Goal: Find specific page/section: Find specific page/section

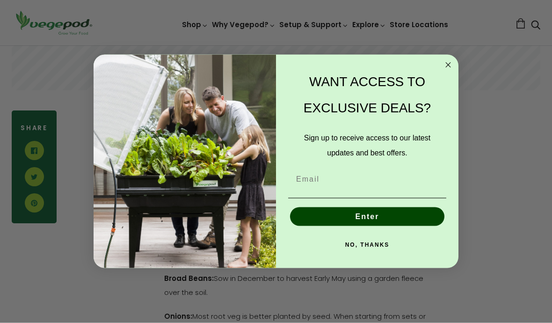
scroll to position [361, 0]
click at [452, 70] on circle "Close dialog" at bounding box center [448, 64] width 11 height 11
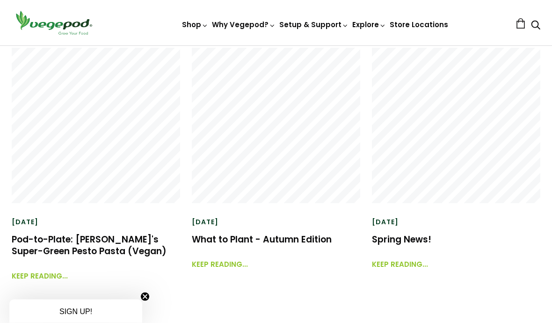
scroll to position [2206, 0]
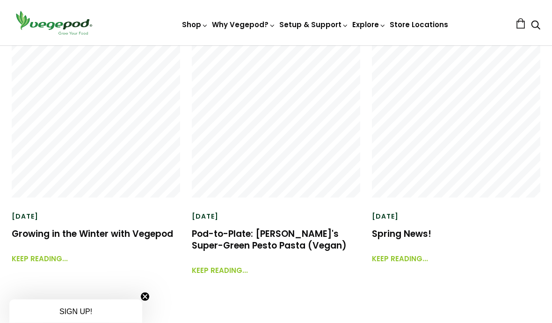
scroll to position [1236, 0]
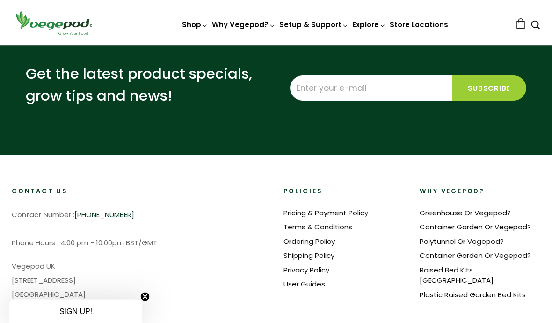
scroll to position [2513, 0]
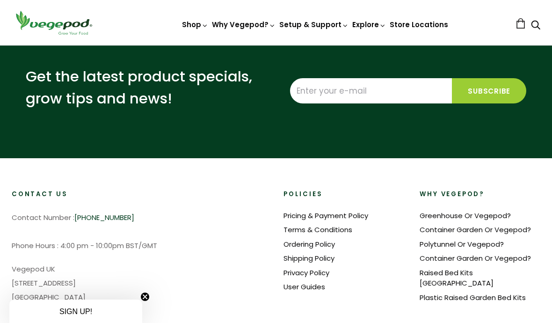
click at [362, 211] on link "Pricing & Payment Policy" at bounding box center [326, 216] width 85 height 10
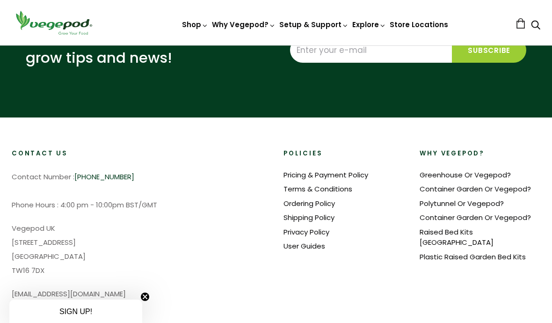
click at [494, 170] on link "Greenhouse Or Vegepod?" at bounding box center [465, 175] width 91 height 10
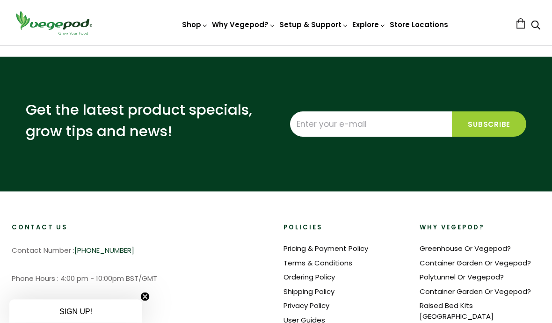
scroll to position [1450, 0]
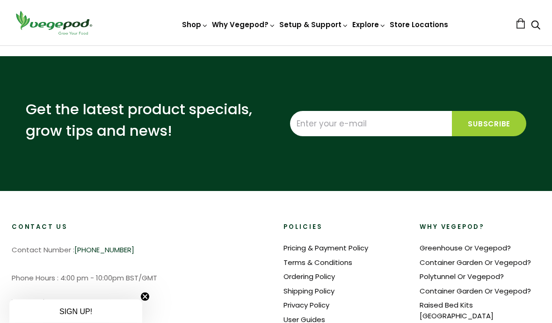
click at [450, 258] on link "Container Garden Or Vegepod?" at bounding box center [475, 263] width 111 height 10
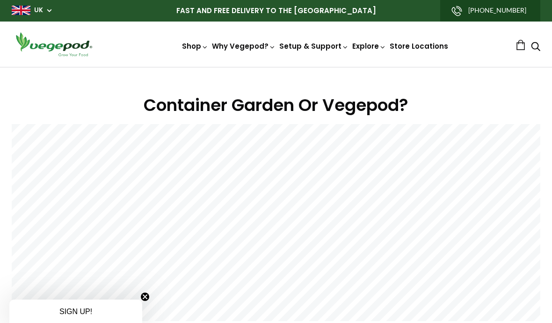
click at [276, 67] on img at bounding box center [276, 67] width 0 height 0
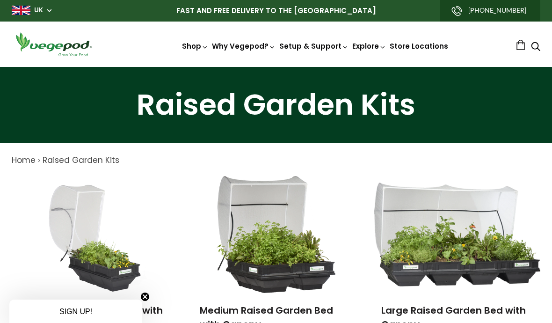
click at [276, 67] on img at bounding box center [276, 67] width 0 height 0
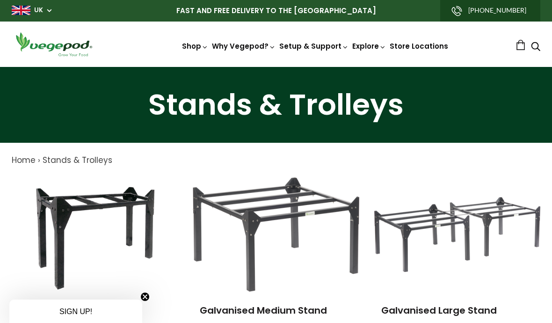
click at [276, 67] on span "Accessories & Other Products" at bounding box center [276, 67] width 0 height 0
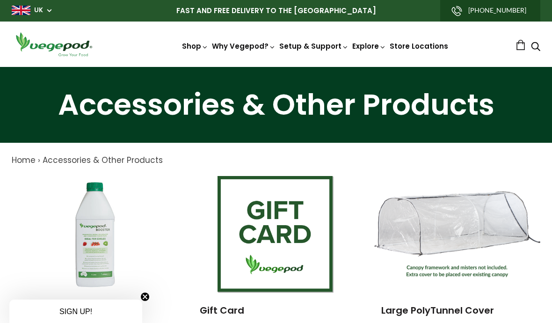
click at [415, 47] on link "Store Locations" at bounding box center [419, 46] width 58 height 10
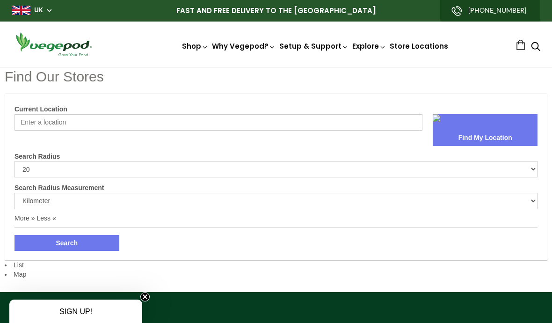
select select "m"
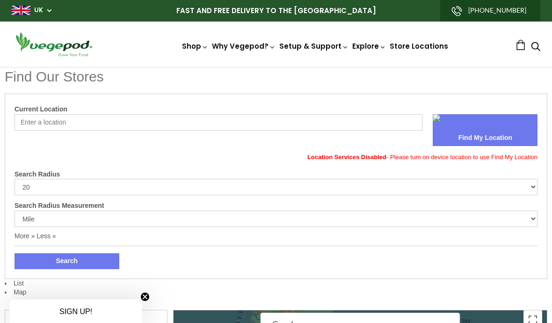
click at [46, 124] on input "Current Location" at bounding box center [219, 122] width 408 height 16
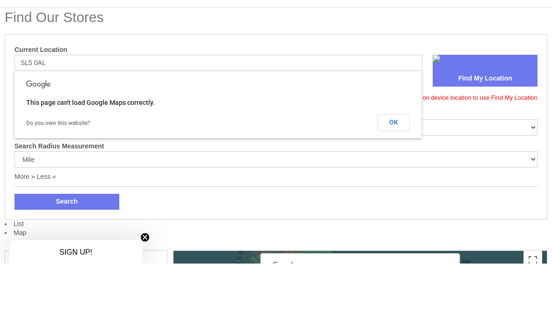
type input "SL5 0AL"
click at [66, 253] on button "Search" at bounding box center [67, 261] width 105 height 16
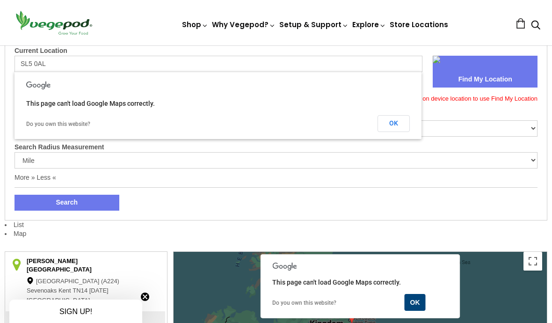
scroll to position [58, 0]
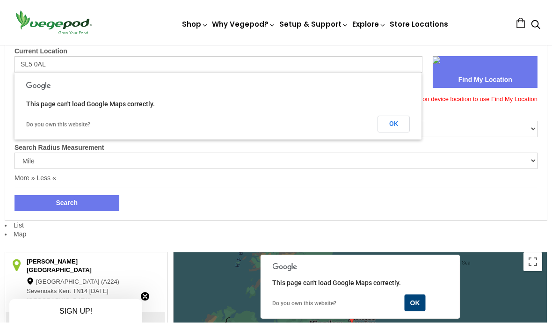
click at [393, 124] on button "OK" at bounding box center [394, 124] width 32 height 17
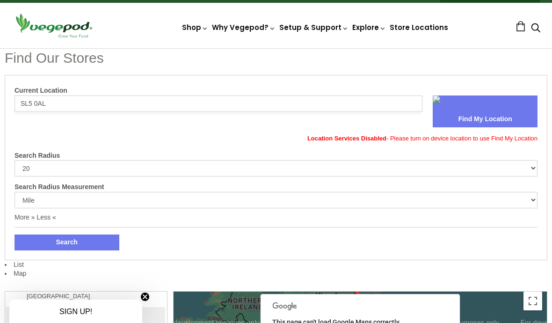
scroll to position [0, 0]
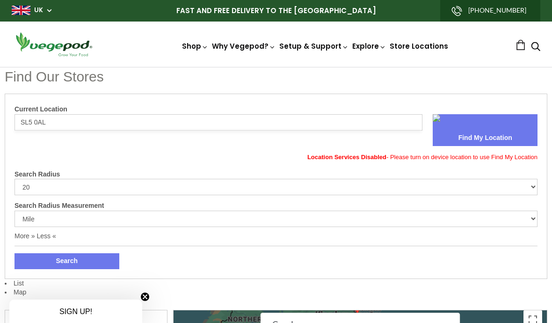
click at [376, 87] on link "News" at bounding box center [426, 87] width 155 height 24
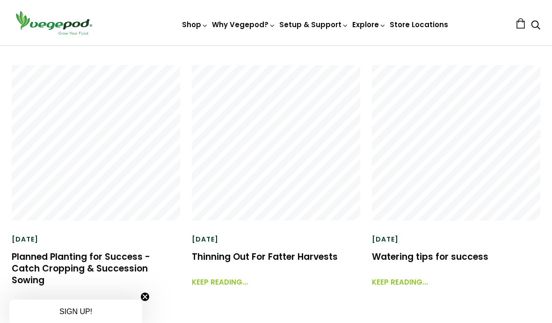
scroll to position [717, 0]
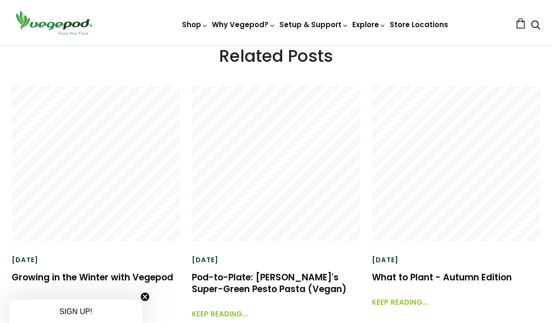
scroll to position [1332, 0]
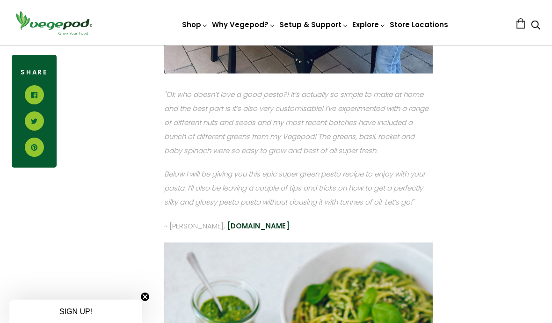
scroll to position [827, 0]
